Goal: Information Seeking & Learning: Understand process/instructions

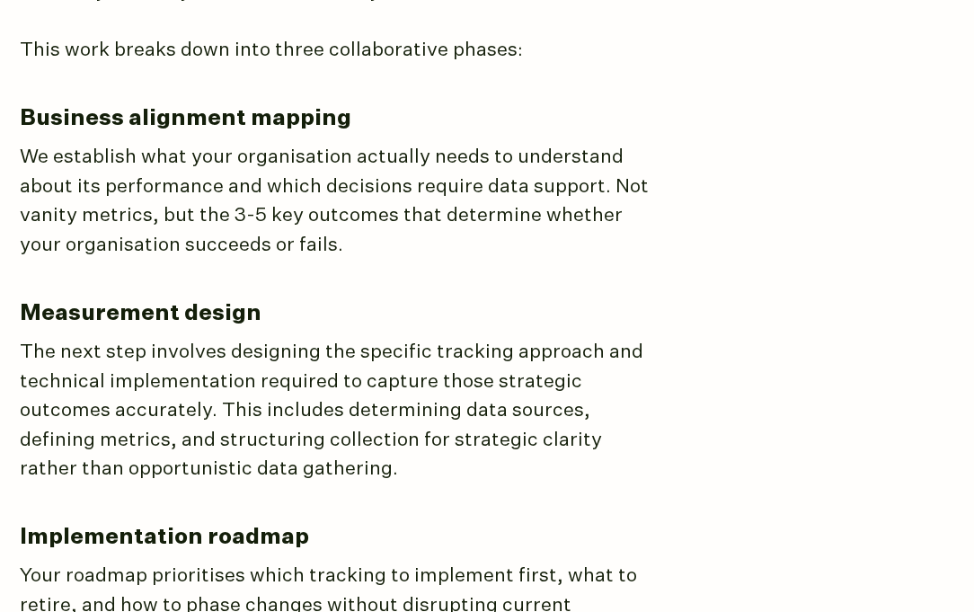
scroll to position [1371, 0]
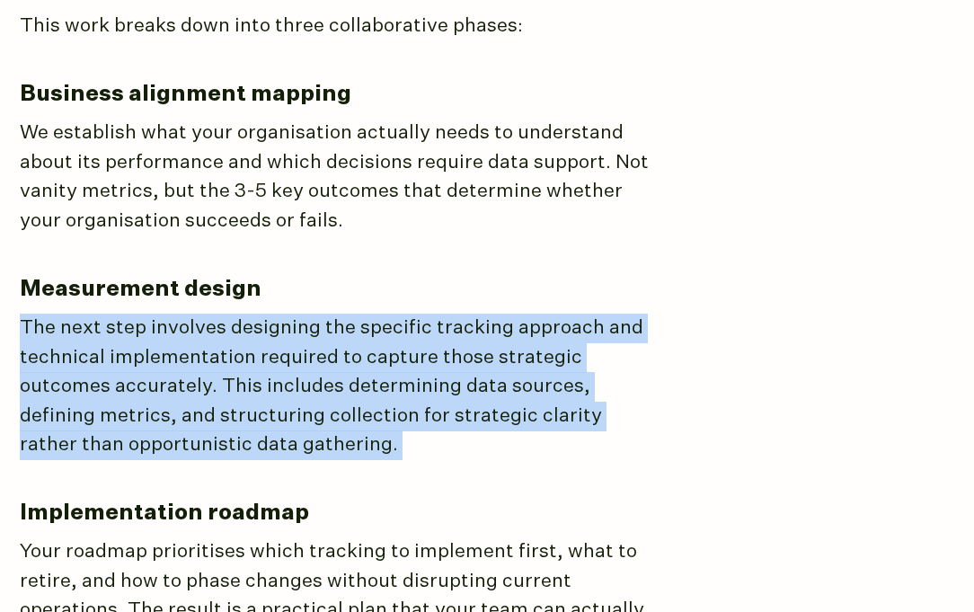
drag, startPoint x: 234, startPoint y: 413, endPoint x: 0, endPoint y: 273, distance: 272.4
click at [0, 273] on main "Measurement Strategy Track the right metrics, make the right decisions Most ana…" at bounding box center [487, 18] width 974 height 2456
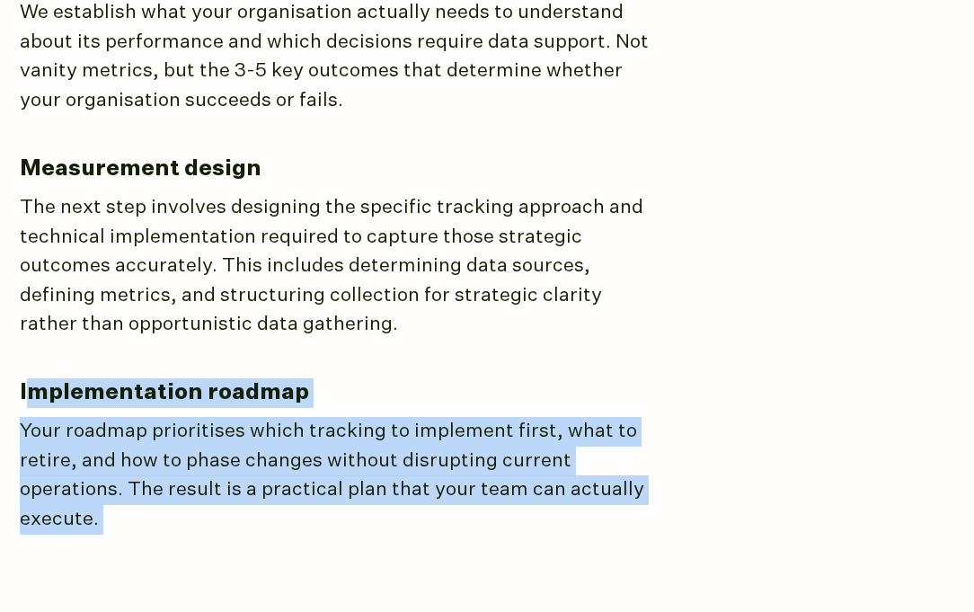
drag, startPoint x: 23, startPoint y: 339, endPoint x: 18, endPoint y: 500, distance: 161.8
click at [117, 417] on p "Your roadmap prioritises which tracking to implement first, what to retire, and…" at bounding box center [334, 475] width 629 height 117
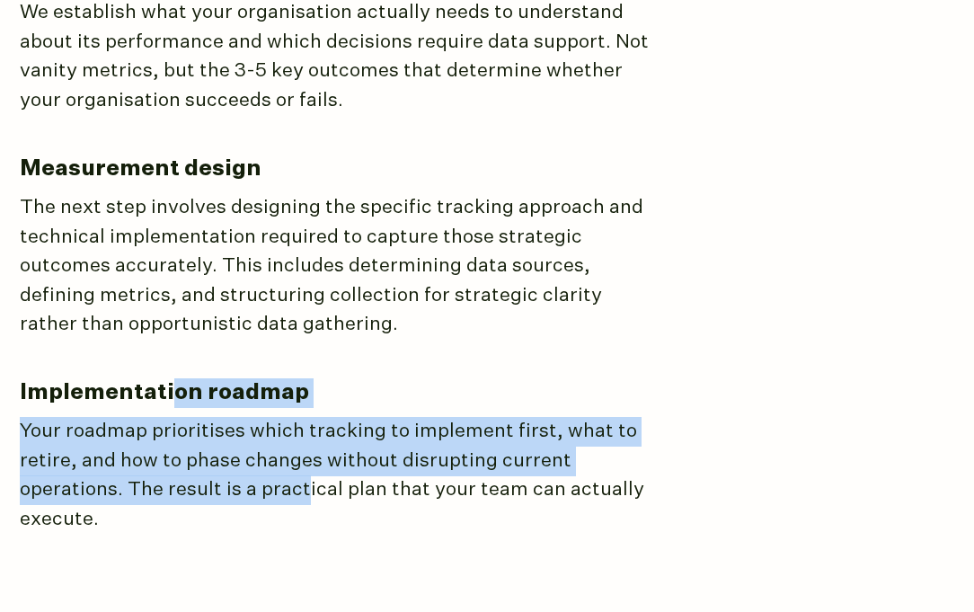
drag, startPoint x: 166, startPoint y: 338, endPoint x: 261, endPoint y: 423, distance: 127.2
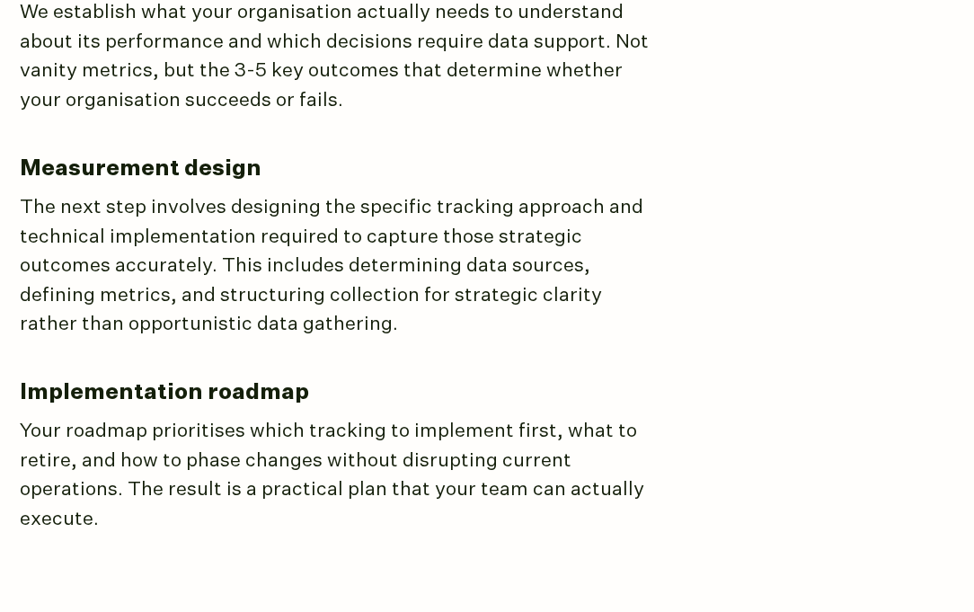
click at [267, 424] on p "Your roadmap prioritises which tracking to implement first, what to retire, and…" at bounding box center [334, 475] width 629 height 117
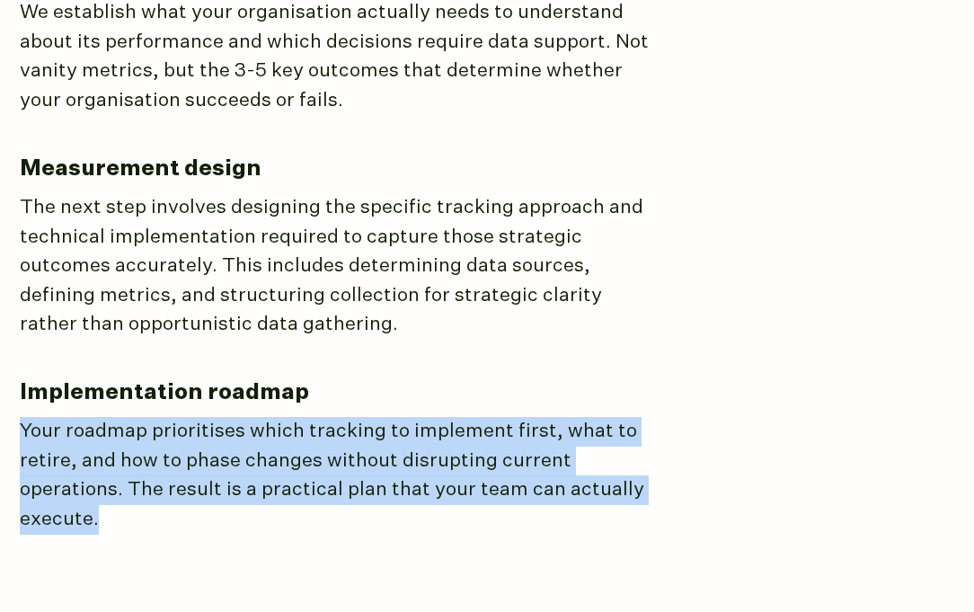
drag, startPoint x: 642, startPoint y: 435, endPoint x: 21, endPoint y: 366, distance: 624.7
click at [21, 417] on p "Your roadmap prioritises which tracking to implement first, what to retire, and…" at bounding box center [334, 475] width 629 height 117
copy p "Your roadmap prioritises which tracking to implement first, what to retire, and…"
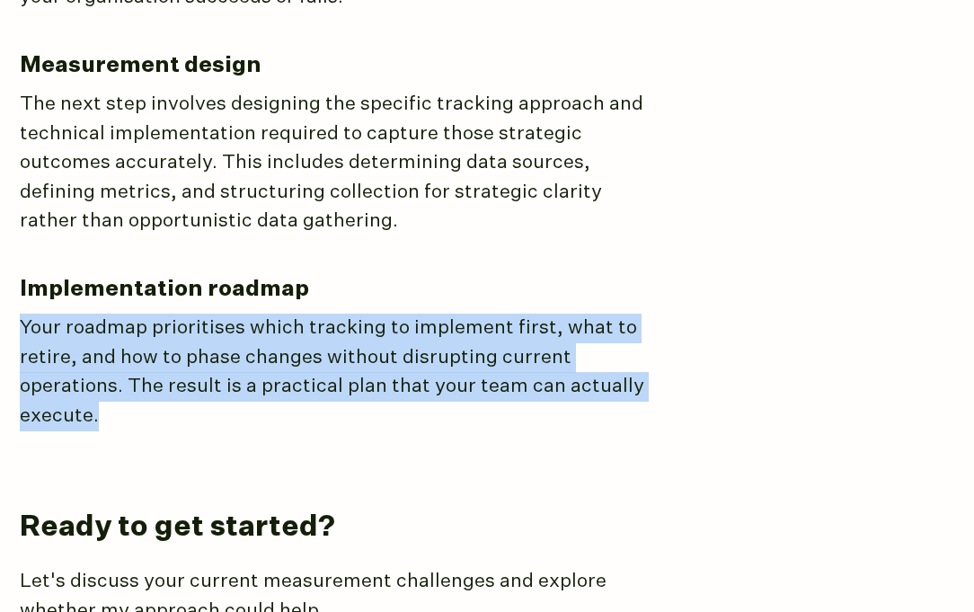
scroll to position [1629, 0]
